Goal: Communication & Community: Answer question/provide support

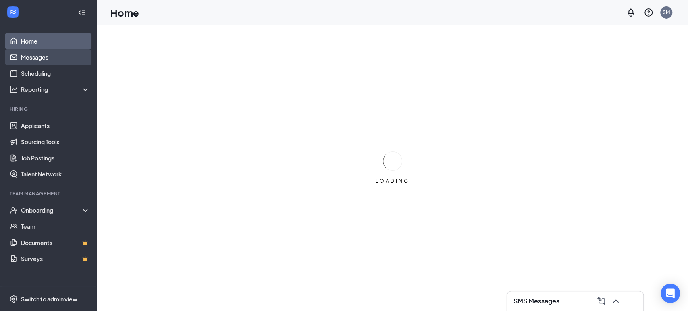
click at [52, 54] on link "Messages" at bounding box center [55, 57] width 69 height 16
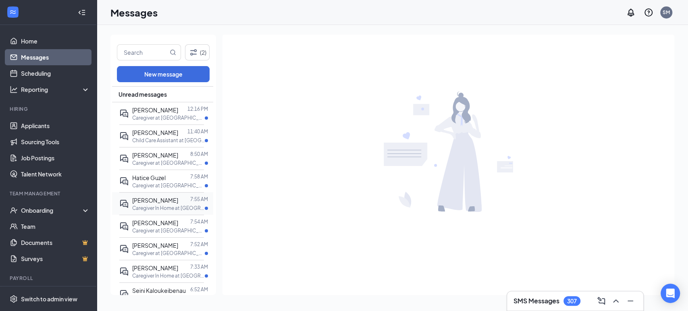
click at [154, 208] on p "Caregiver In Home at [GEOGRAPHIC_DATA][PERSON_NAME]" at bounding box center [168, 208] width 73 height 7
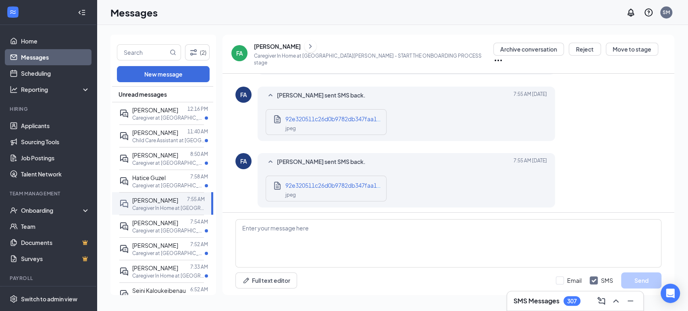
scroll to position [504, 0]
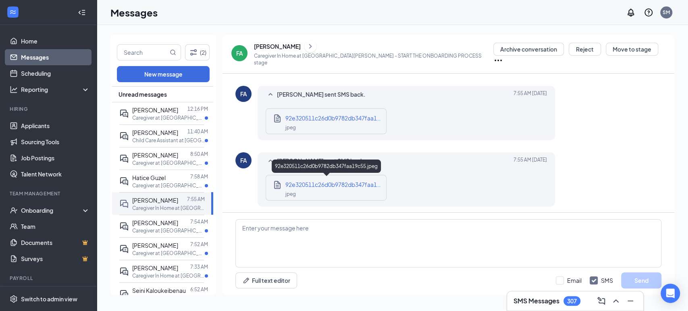
click at [320, 191] on div "jpeg" at bounding box center [333, 193] width 97 height 9
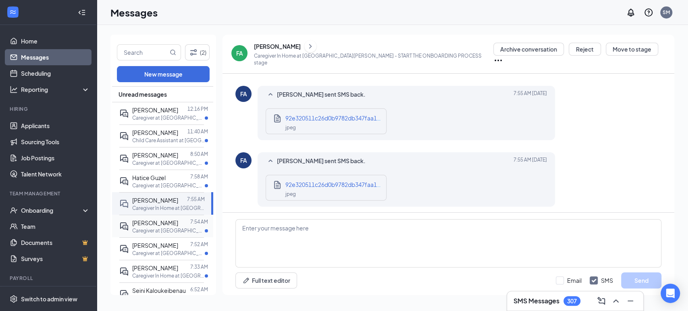
click at [149, 227] on p "Caregiver at [GEOGRAPHIC_DATA][PERSON_NAME]" at bounding box center [168, 230] width 73 height 7
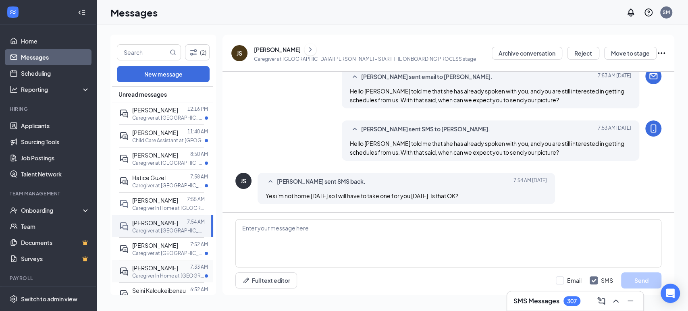
scroll to position [89, 0]
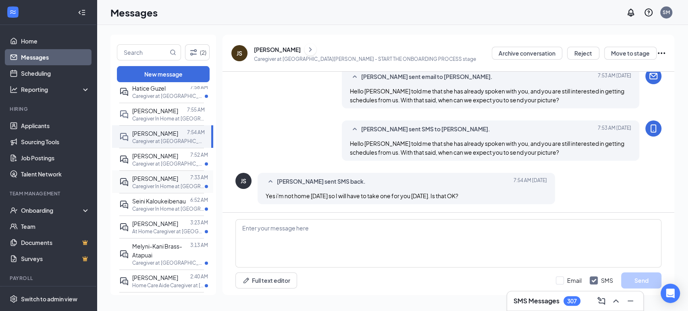
click at [148, 180] on span "[PERSON_NAME]" at bounding box center [155, 178] width 46 height 7
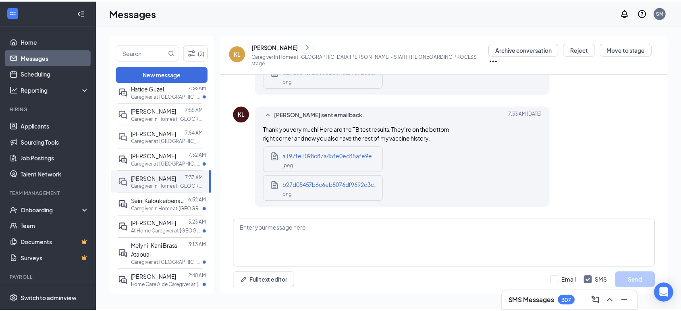
scroll to position [714, 0]
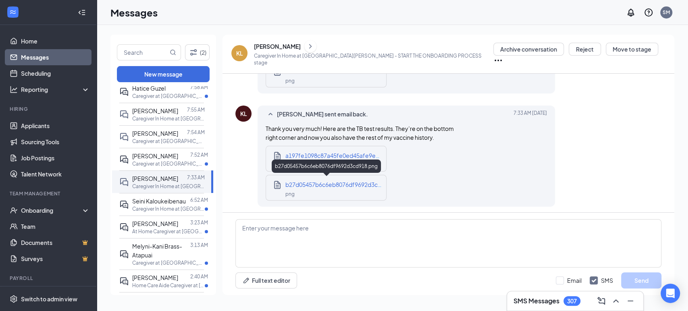
click at [316, 181] on span "b27d05457b6c6eb8076df9692d3cd918.png" at bounding box center [344, 184] width 118 height 7
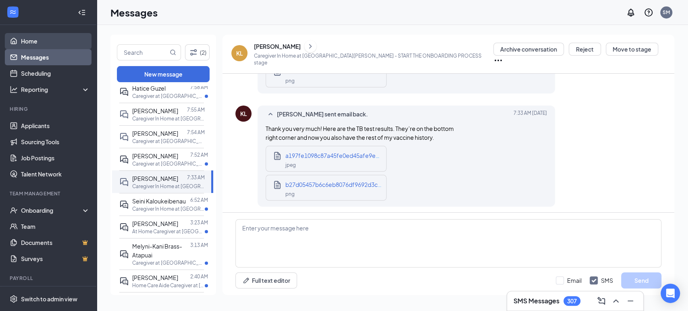
click at [37, 41] on link "Home" at bounding box center [55, 41] width 69 height 16
